Goal: Ask a question

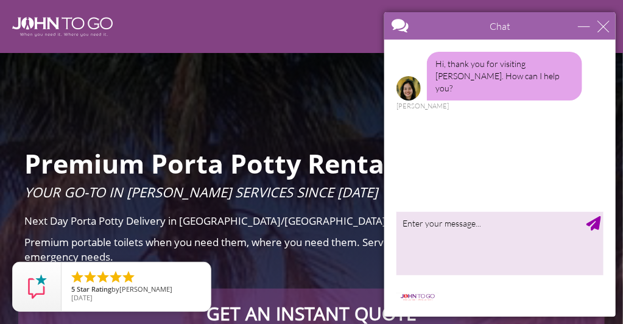
drag, startPoint x: 416, startPoint y: 119, endPoint x: 404, endPoint y: 159, distance: 42.2
click at [415, 121] on div "Hi, thank you for visiting [PERSON_NAME]. How can I help you? [PERSON_NAME]" at bounding box center [499, 123] width 231 height 167
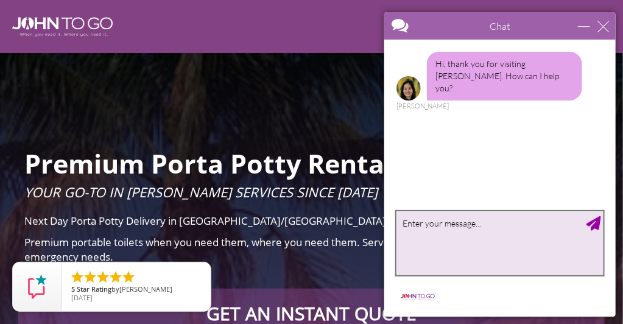
click at [415, 233] on textarea "type your message" at bounding box center [499, 243] width 207 height 64
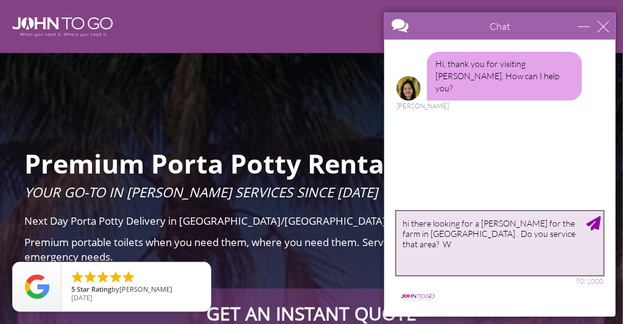
type textarea "hi there looking for a [PERSON_NAME] for the farm in [GEOGRAPHIC_DATA] . Do you…"
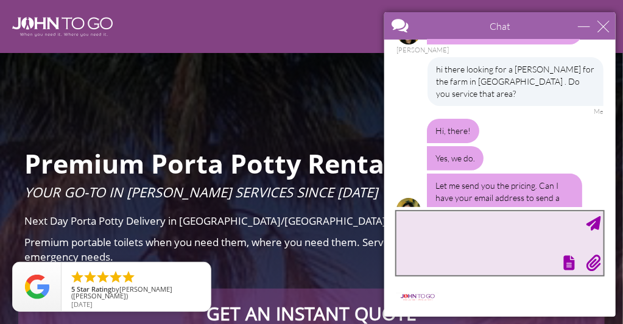
scroll to position [71, 0]
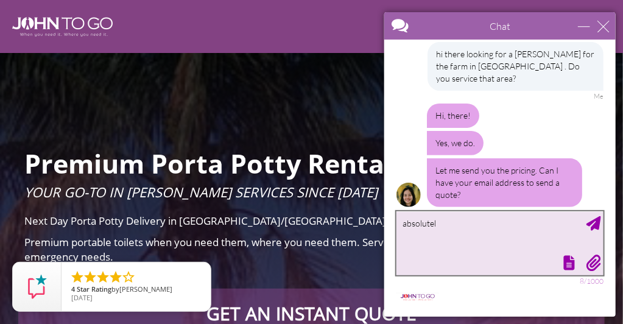
type textarea "absolutely"
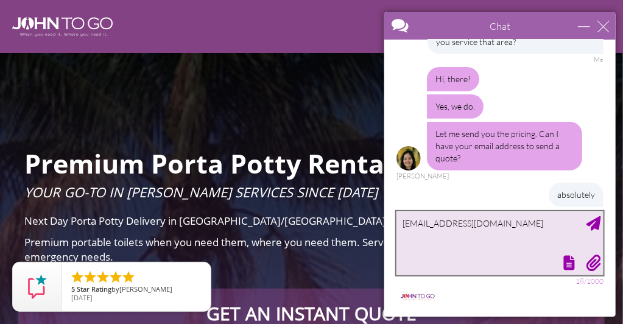
type textarea "[EMAIL_ADDRESS][DOMAIN_NAME]"
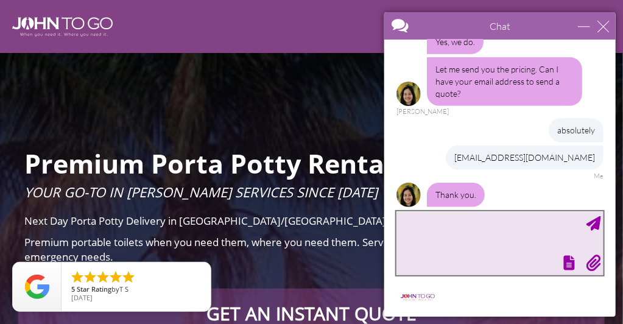
scroll to position [212, 0]
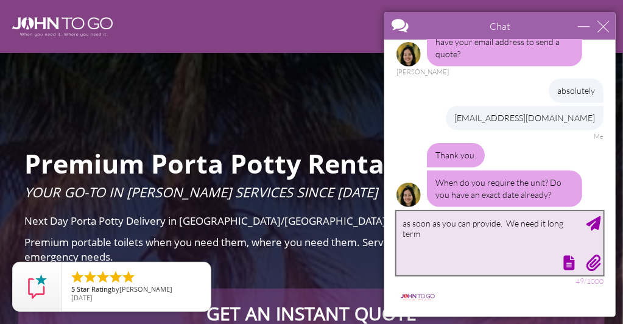
type textarea "as soon as you can provide. We need it long term"
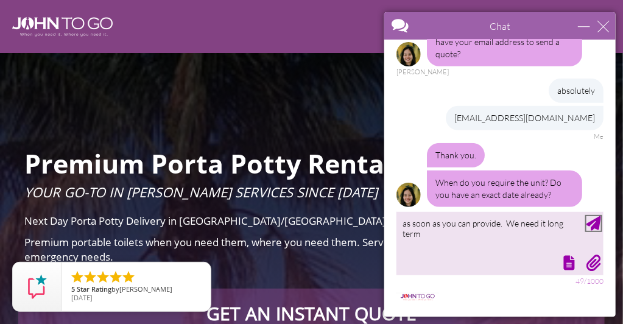
click at [592, 223] on div "Send Message" at bounding box center [593, 223] width 15 height 15
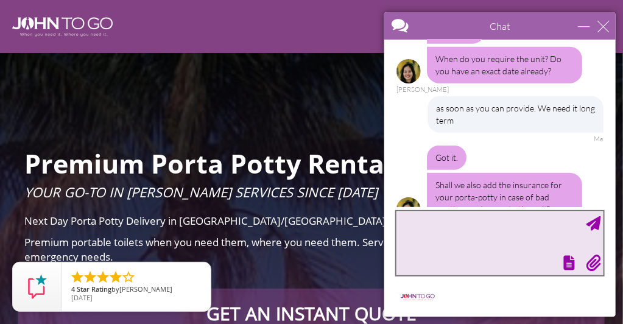
scroll to position [350, 0]
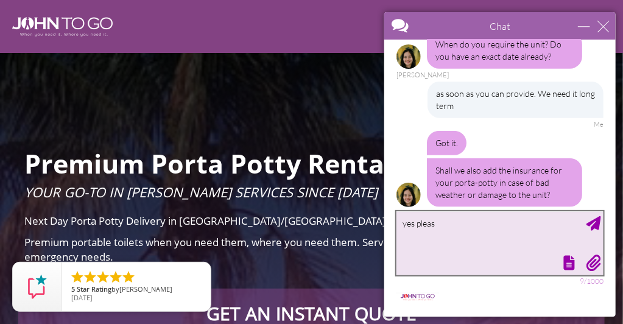
type textarea "yes please"
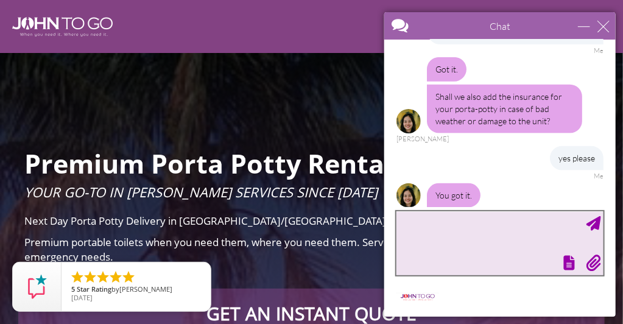
scroll to position [463, 0]
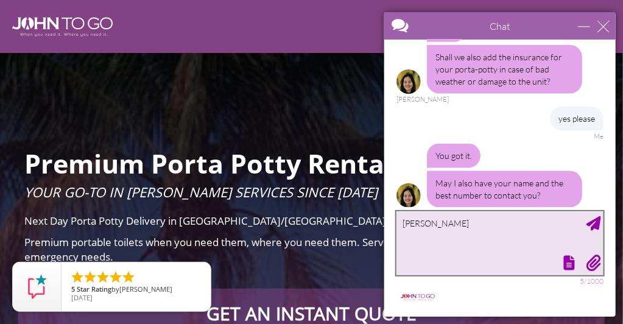
type textarea "[PERSON_NAME]"
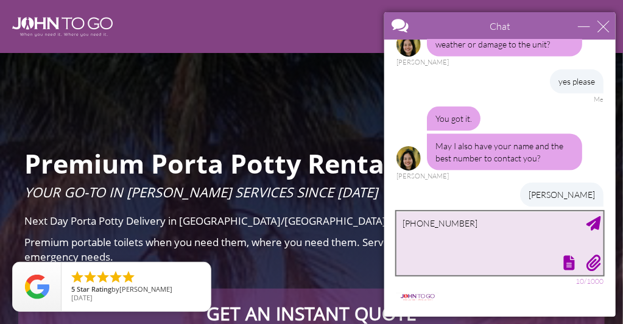
type textarea "[PHONE_NUMBER]"
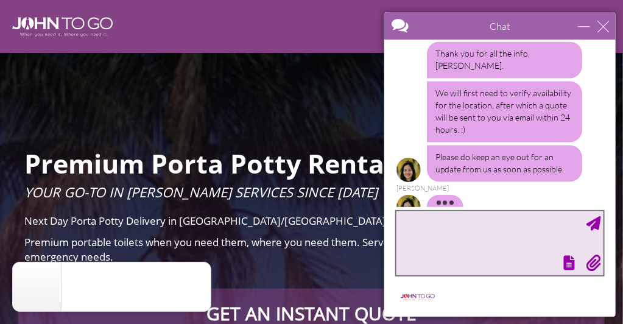
scroll to position [696, 0]
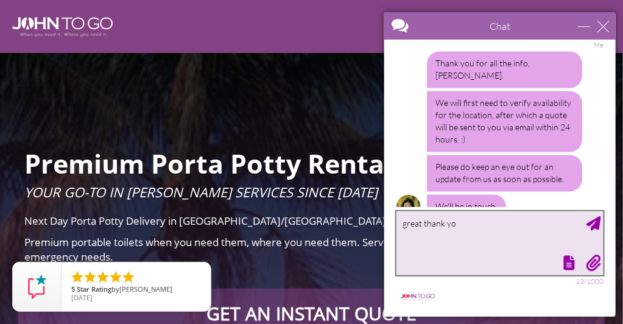
type textarea "great thank you"
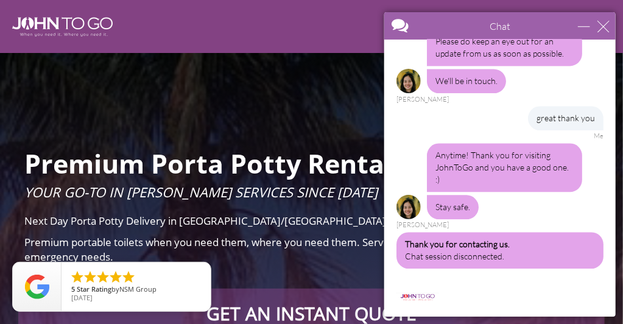
scroll to position [1008, 0]
